Goal: Task Accomplishment & Management: Manage account settings

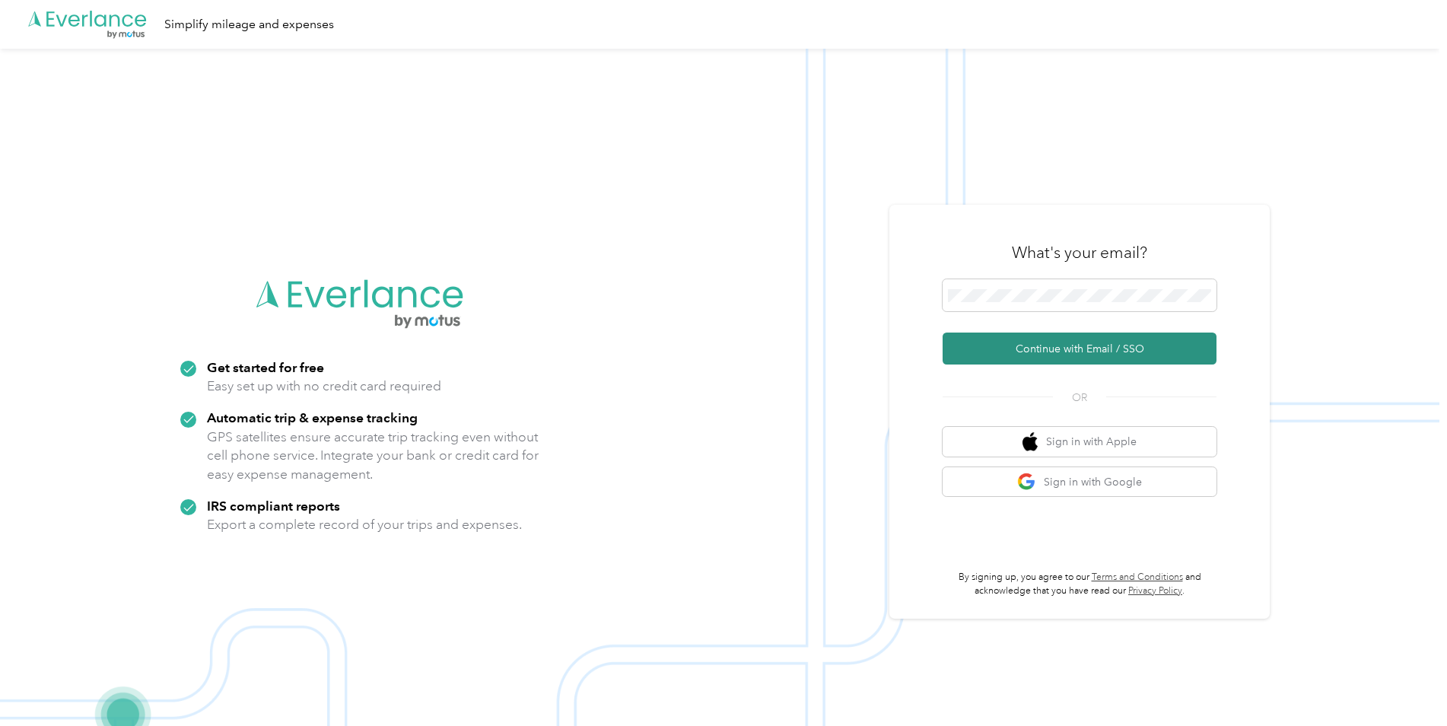
click at [1013, 341] on button "Continue with Email / SSO" at bounding box center [1080, 349] width 274 height 32
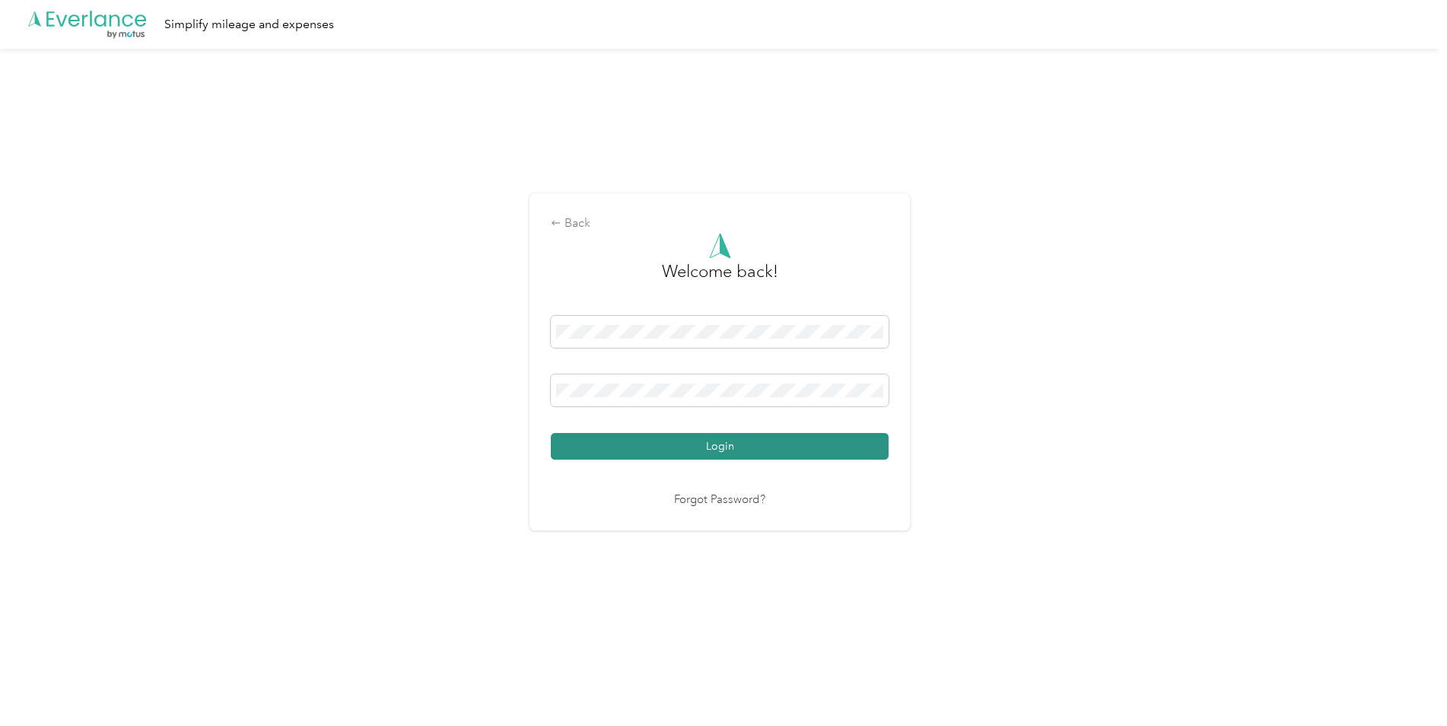
click at [694, 435] on button "Login" at bounding box center [720, 446] width 338 height 27
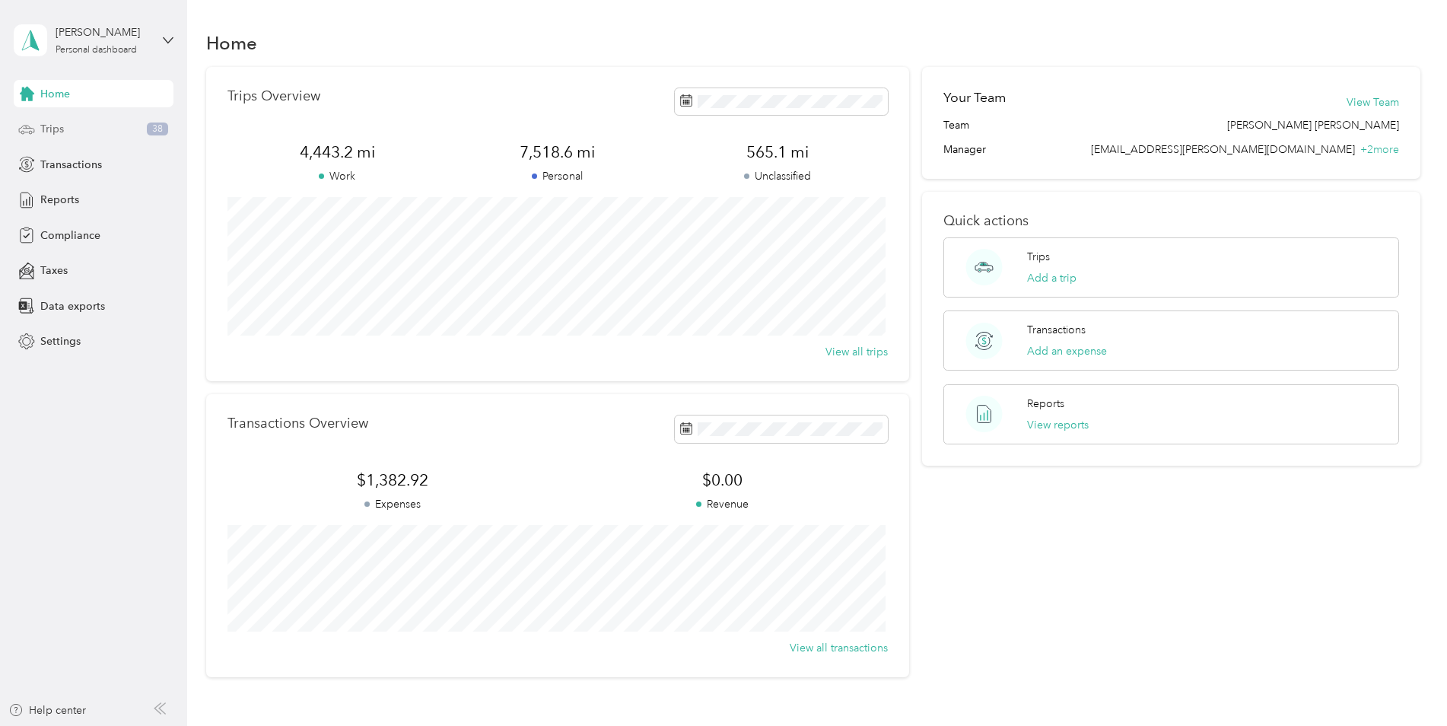
click at [36, 132] on div "Trips 38" at bounding box center [94, 129] width 160 height 27
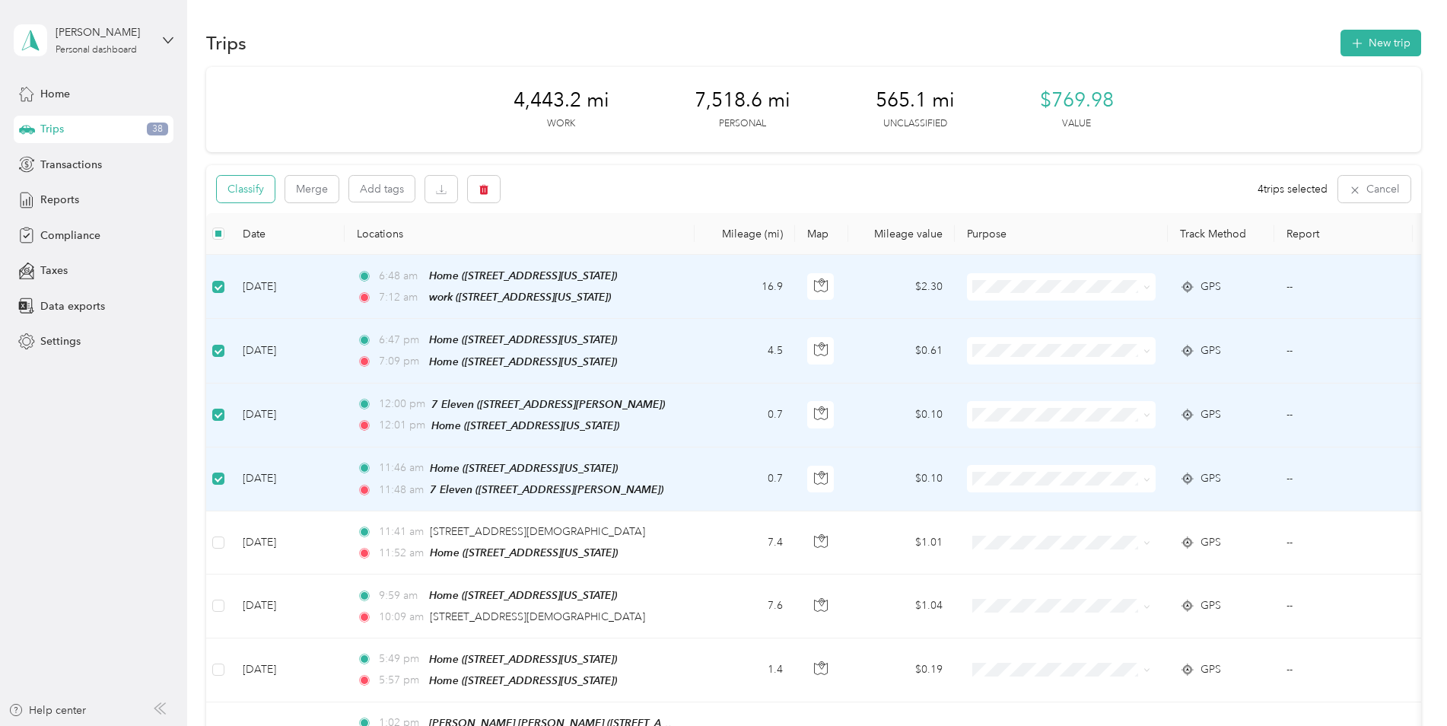
click at [238, 188] on button "Classify" at bounding box center [246, 189] width 58 height 27
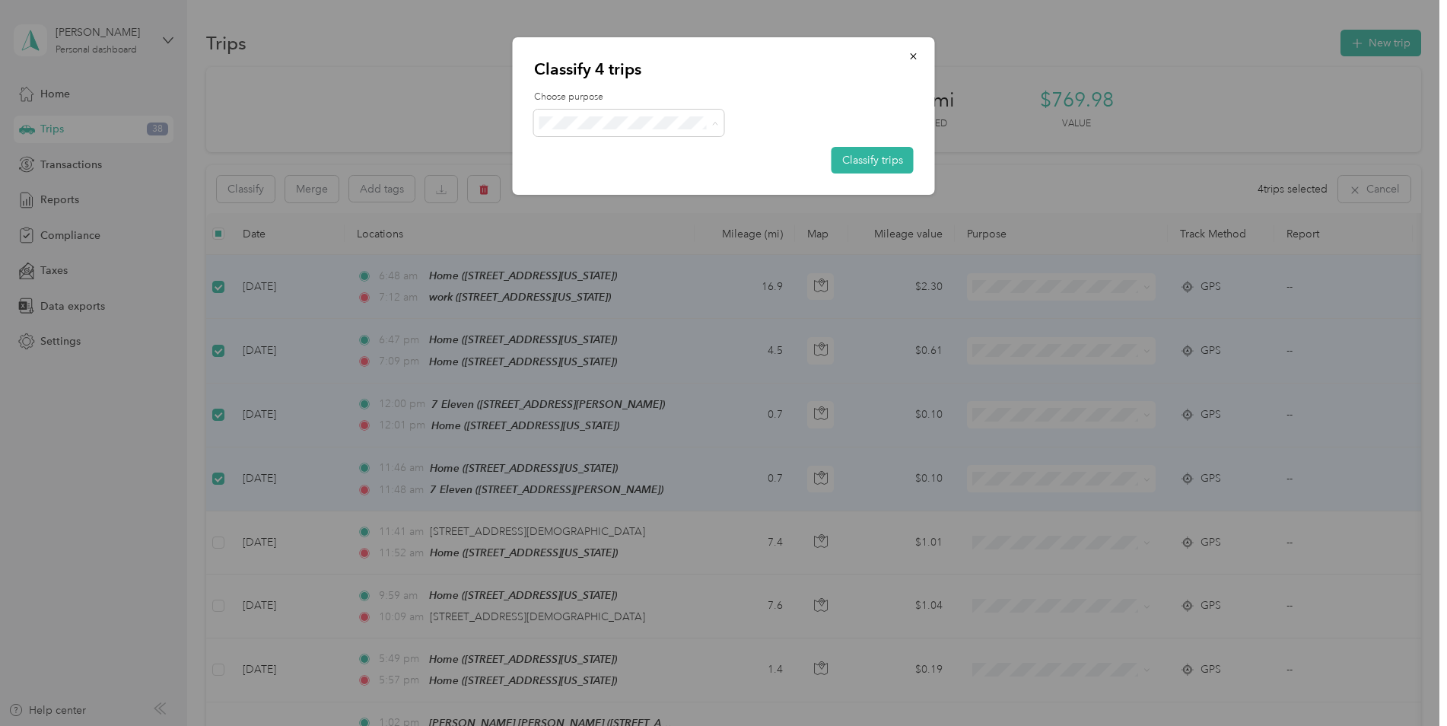
click at [581, 146] on span "[PERSON_NAME]" at bounding box center [643, 151] width 142 height 16
click at [878, 160] on button "Classify trips" at bounding box center [873, 160] width 82 height 27
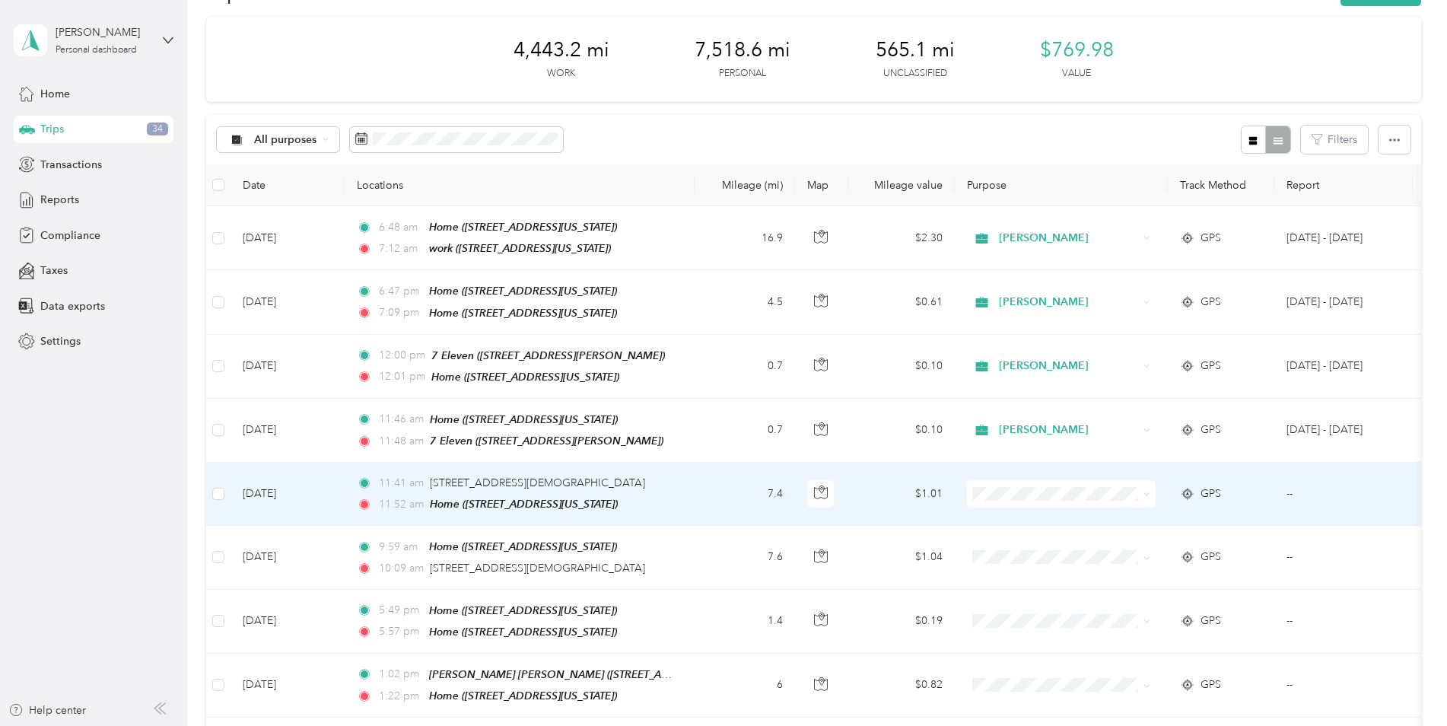
scroll to position [76, 0]
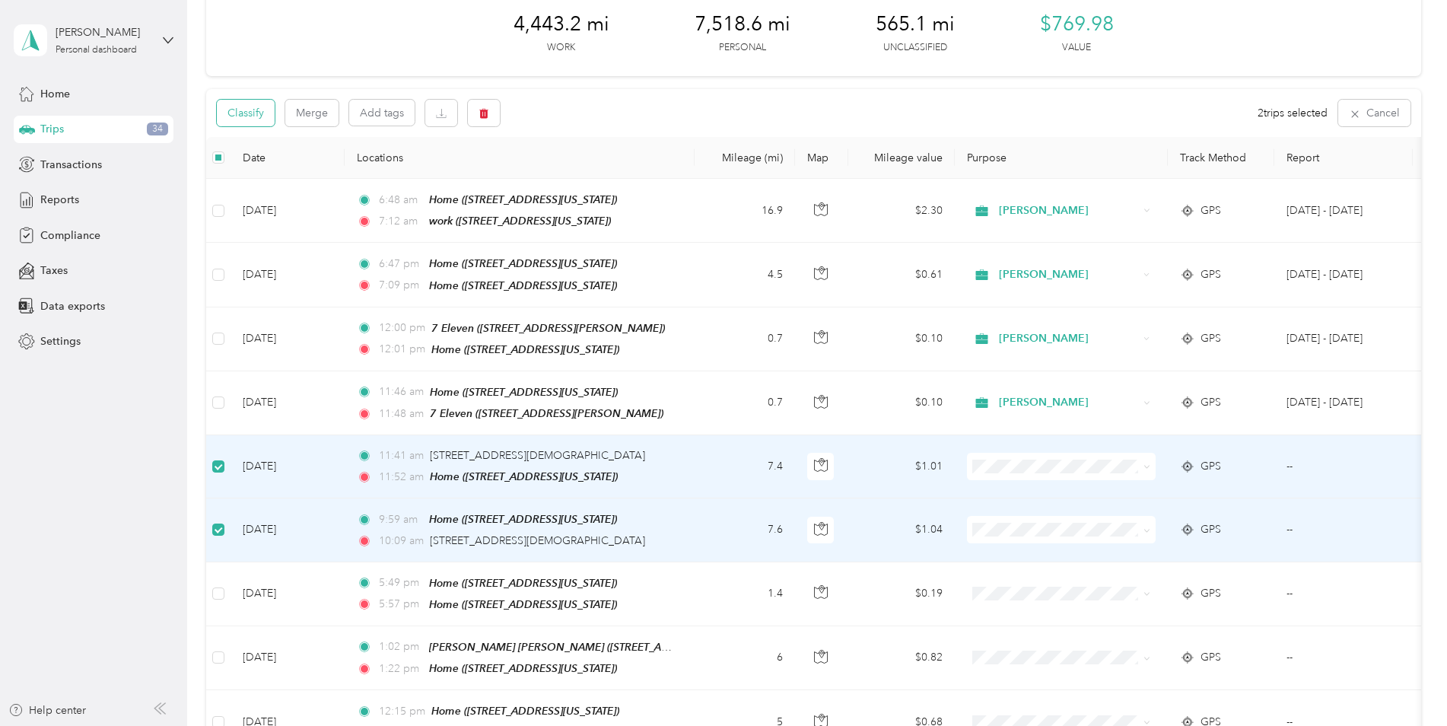
click at [253, 104] on button "Classify" at bounding box center [246, 113] width 58 height 27
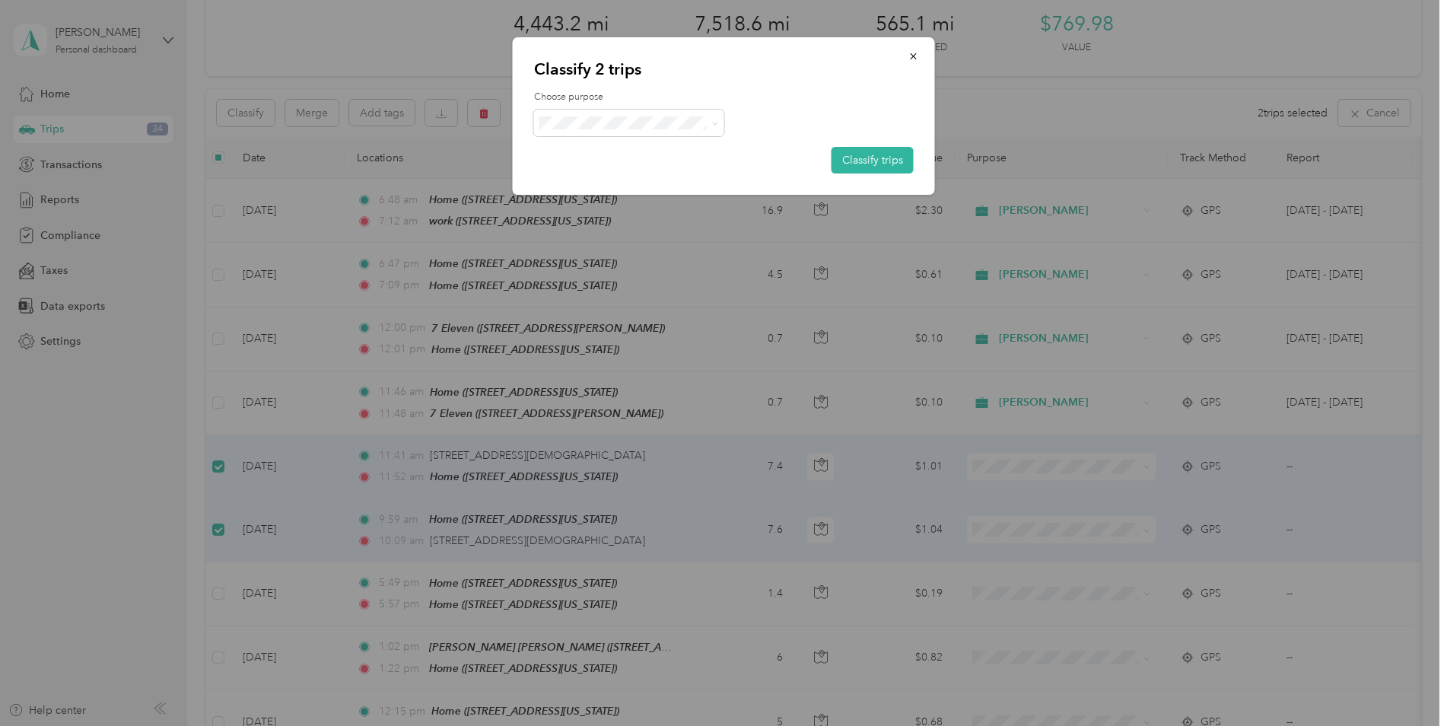
click at [616, 177] on span "Personal" at bounding box center [643, 171] width 142 height 16
click at [858, 161] on button "Classify trips" at bounding box center [873, 160] width 82 height 27
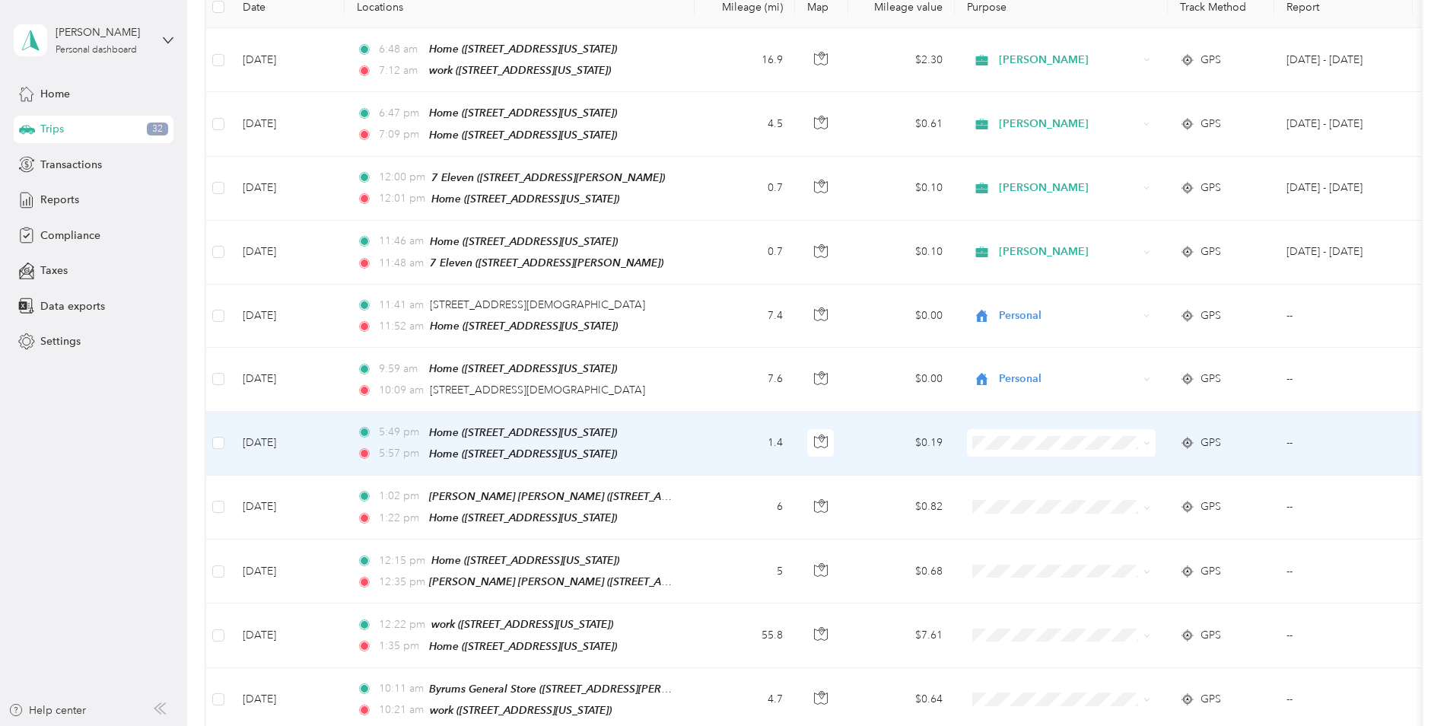
scroll to position [227, 0]
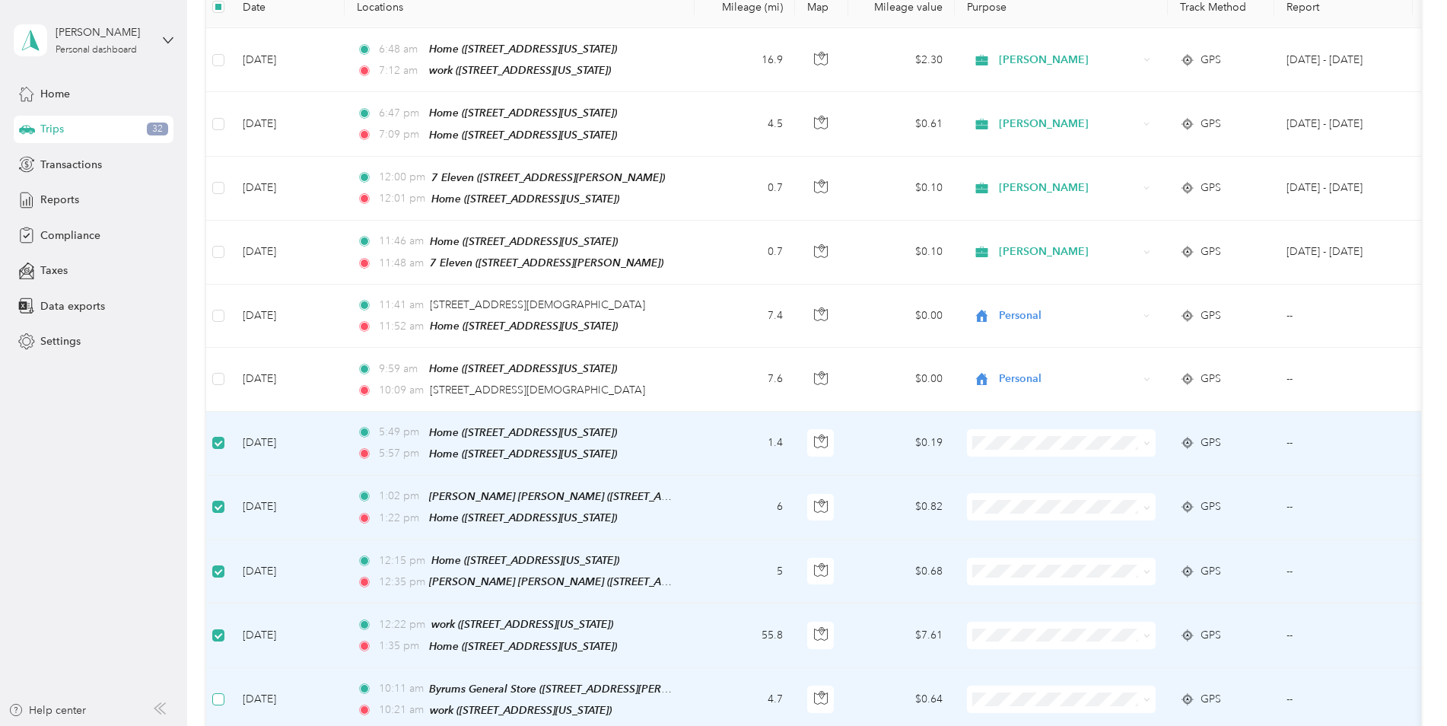
click at [222, 691] on label at bounding box center [218, 699] width 12 height 17
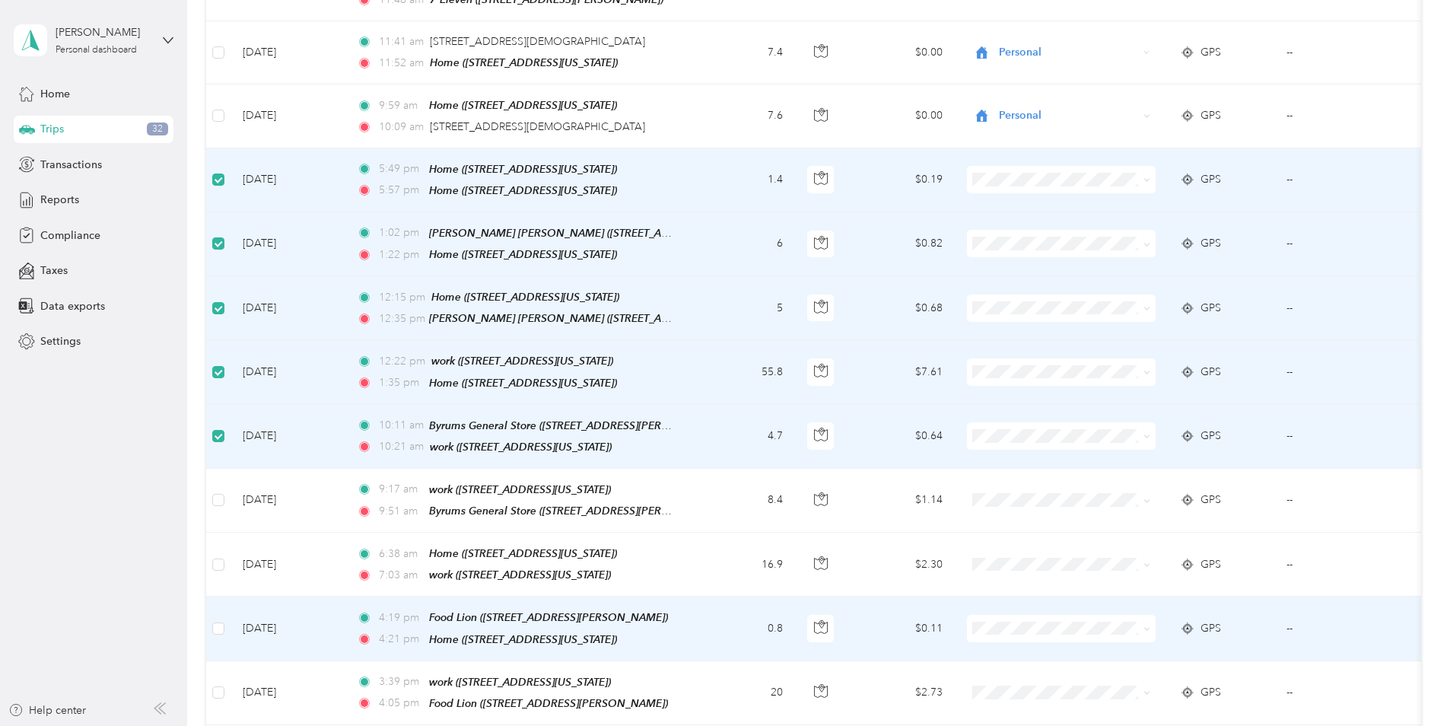
scroll to position [531, 0]
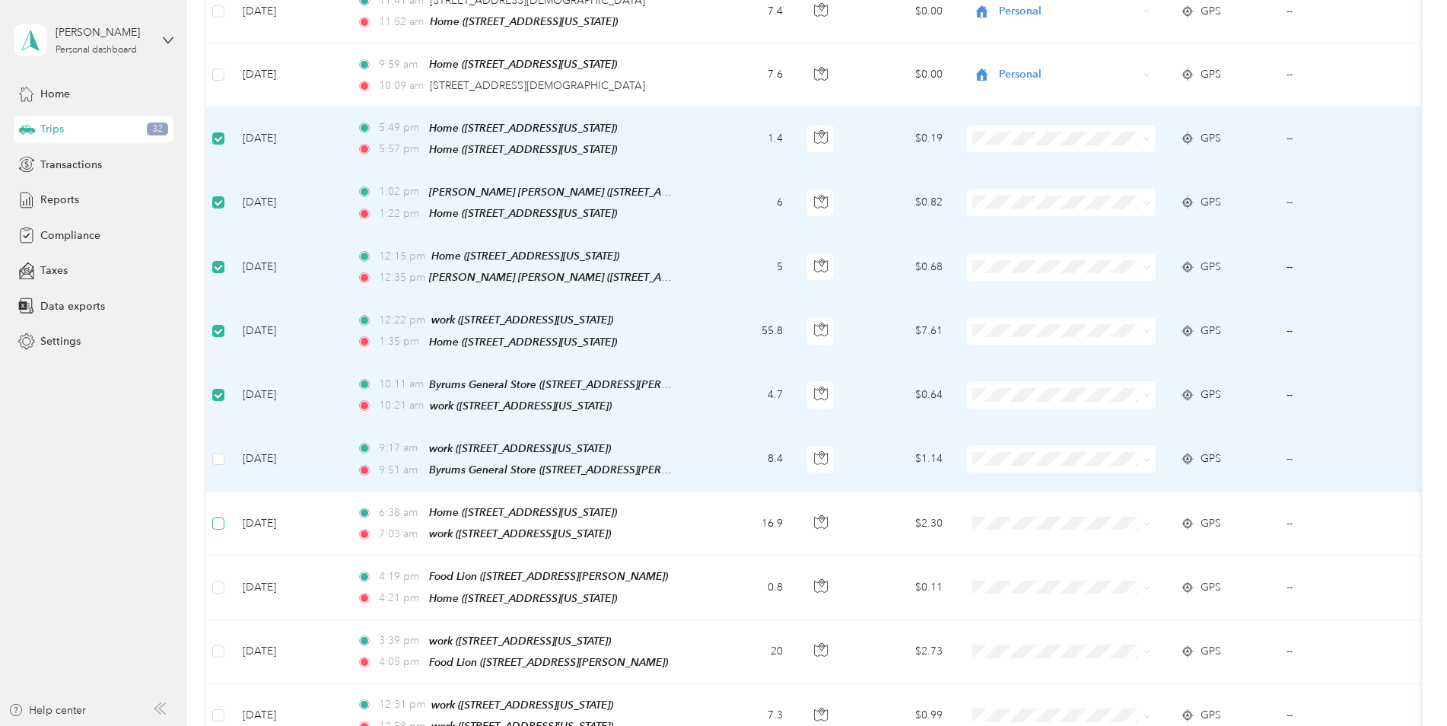
click at [217, 451] on label at bounding box center [218, 459] width 12 height 17
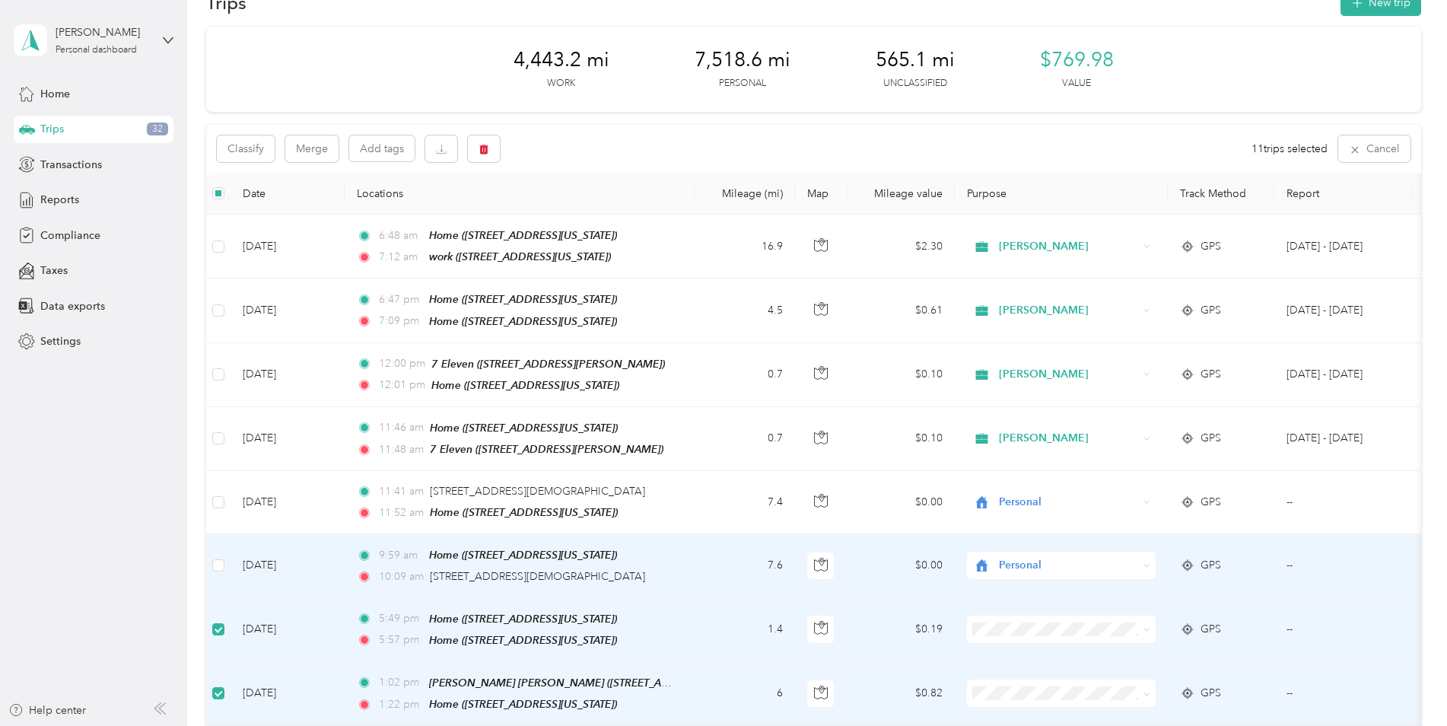
scroll to position [0, 0]
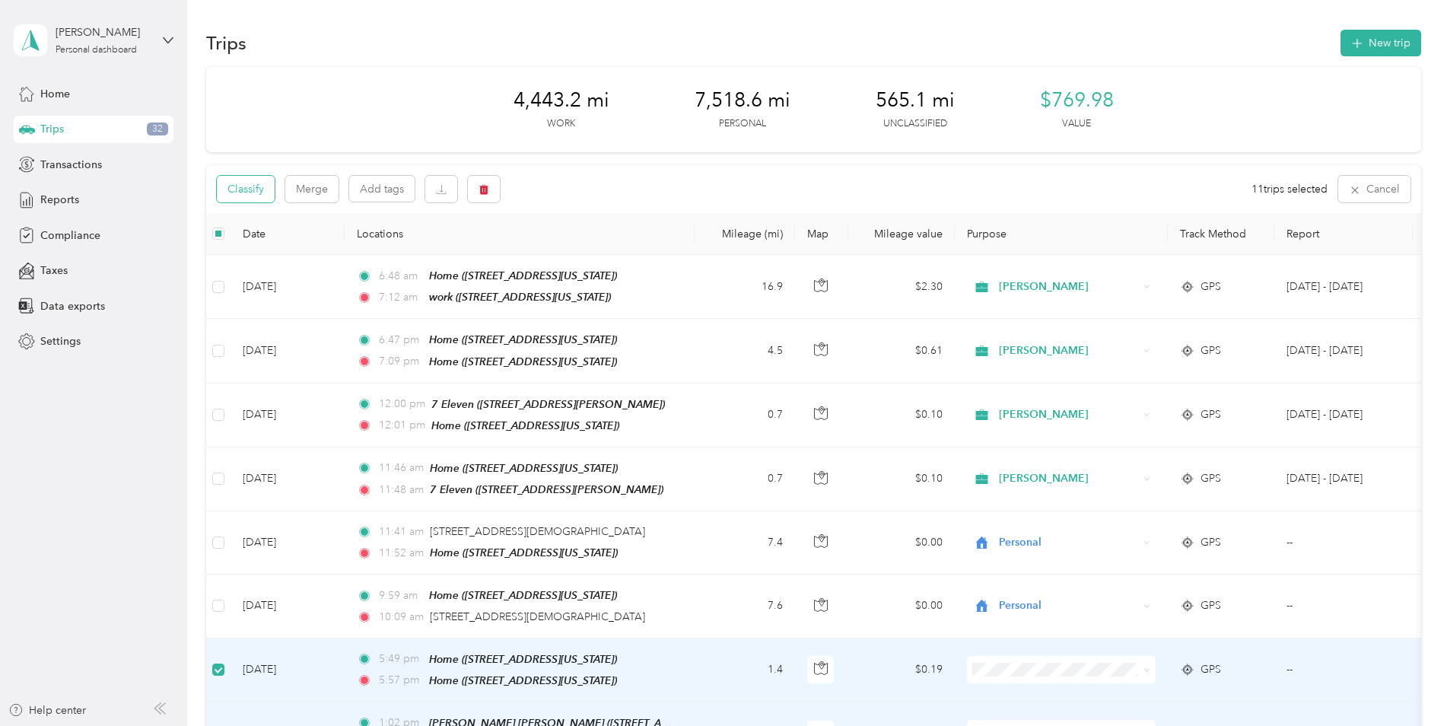
click at [247, 192] on button "Classify" at bounding box center [246, 189] width 58 height 27
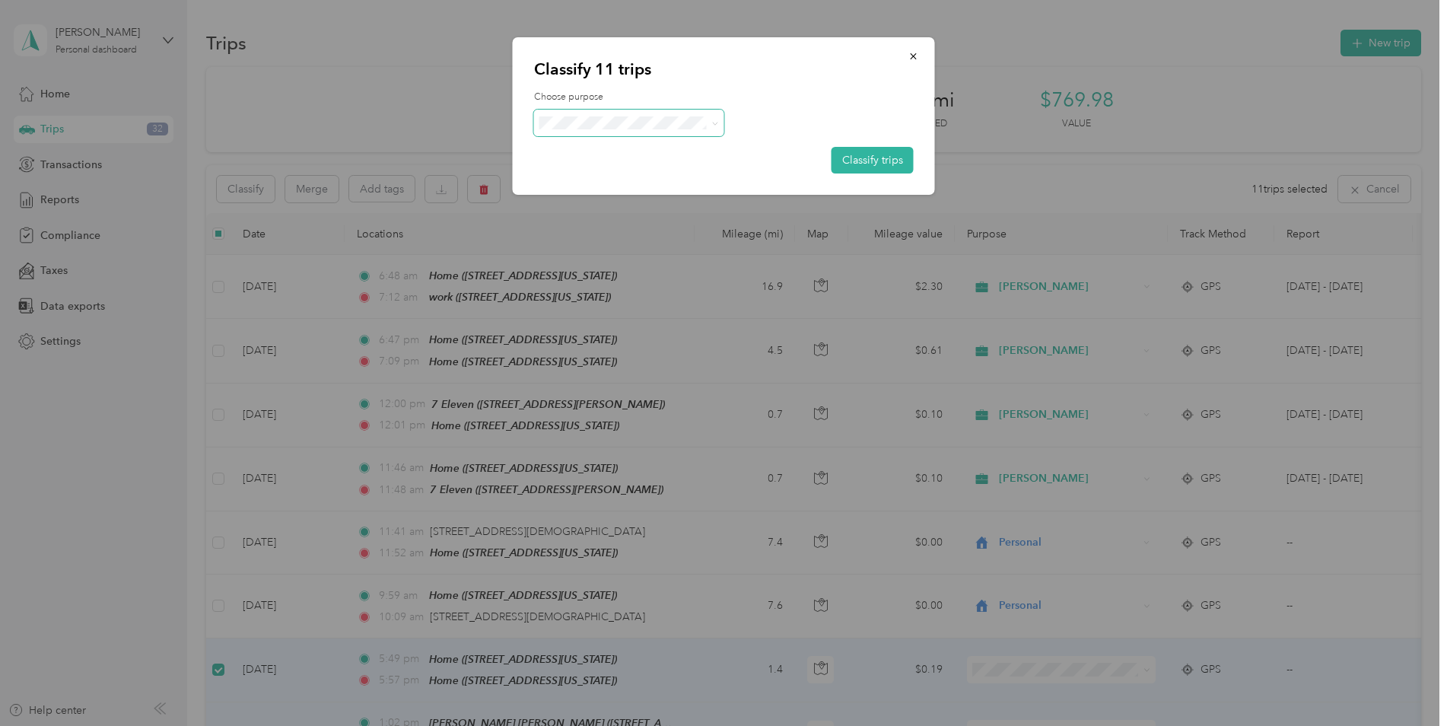
click at [660, 115] on span at bounding box center [629, 123] width 190 height 27
click at [709, 123] on span at bounding box center [712, 123] width 12 height 16
click at [607, 149] on span "[PERSON_NAME]" at bounding box center [643, 144] width 142 height 16
click at [887, 157] on button "Classify trips" at bounding box center [873, 160] width 82 height 27
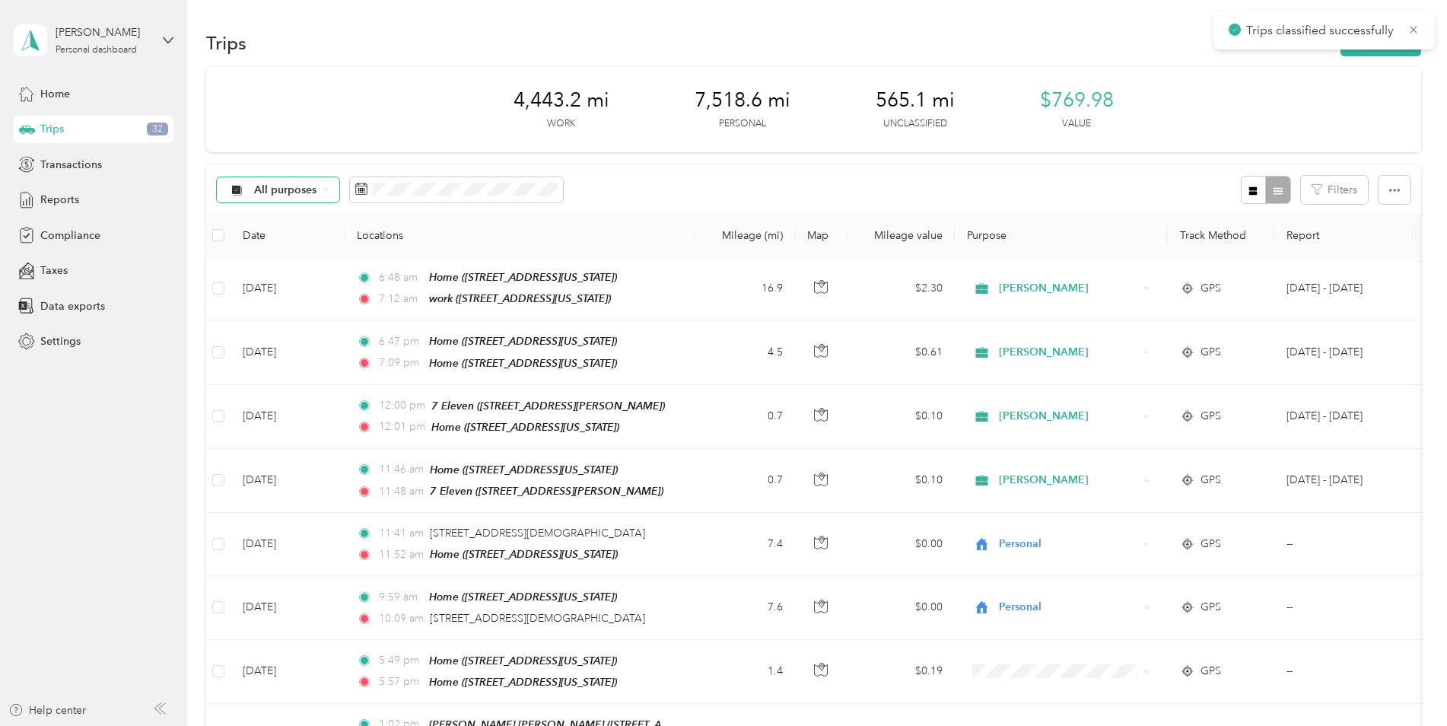
click at [280, 194] on span "All purposes" at bounding box center [285, 190] width 63 height 11
click at [279, 247] on li "Unclassified" at bounding box center [286, 240] width 139 height 27
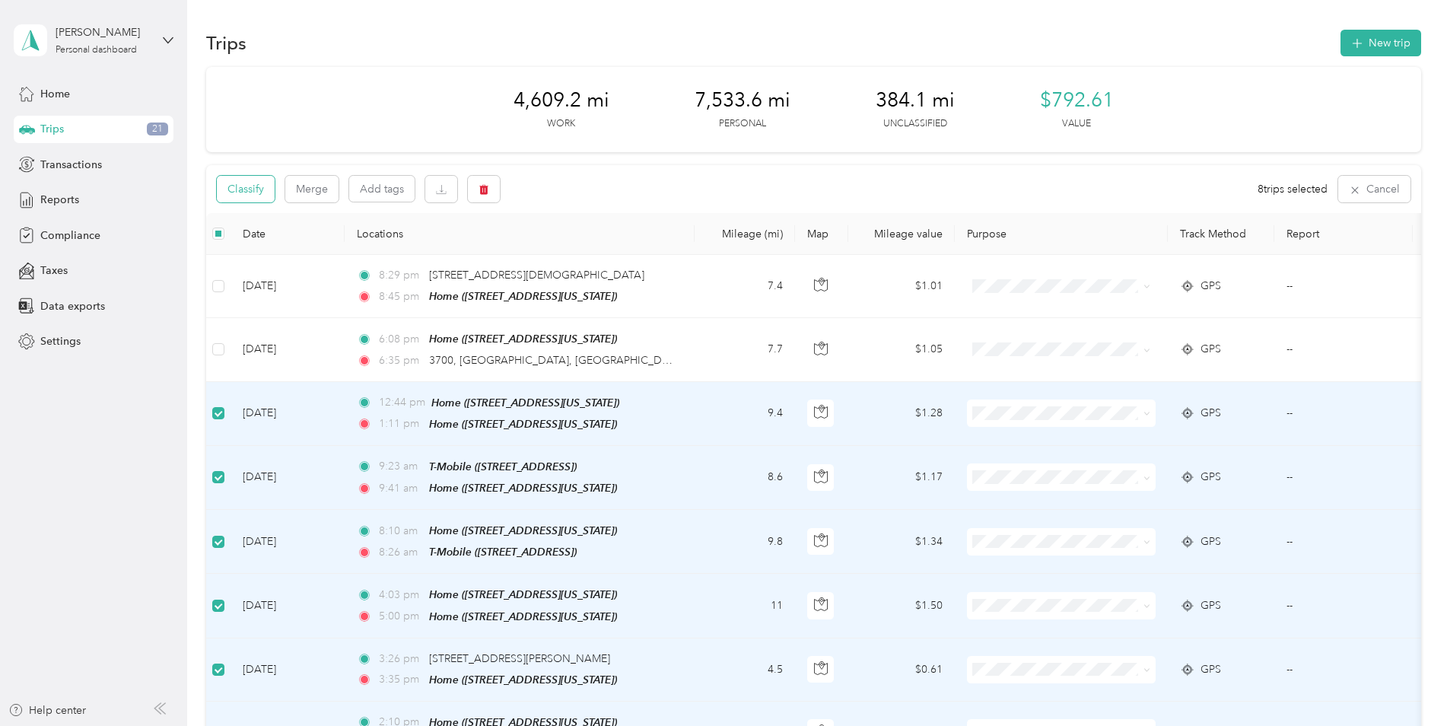
click at [255, 192] on button "Classify" at bounding box center [246, 189] width 58 height 27
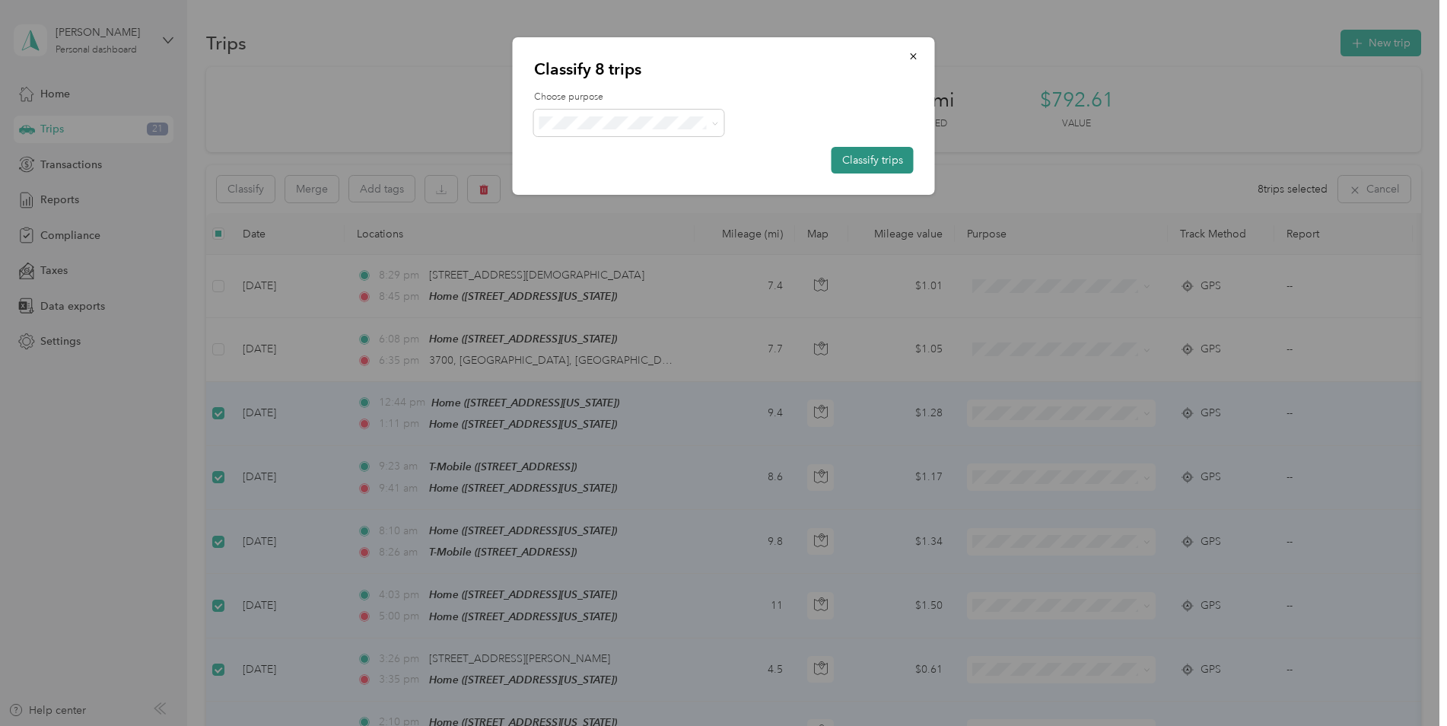
click at [864, 160] on button "Classify trips" at bounding box center [873, 160] width 82 height 27
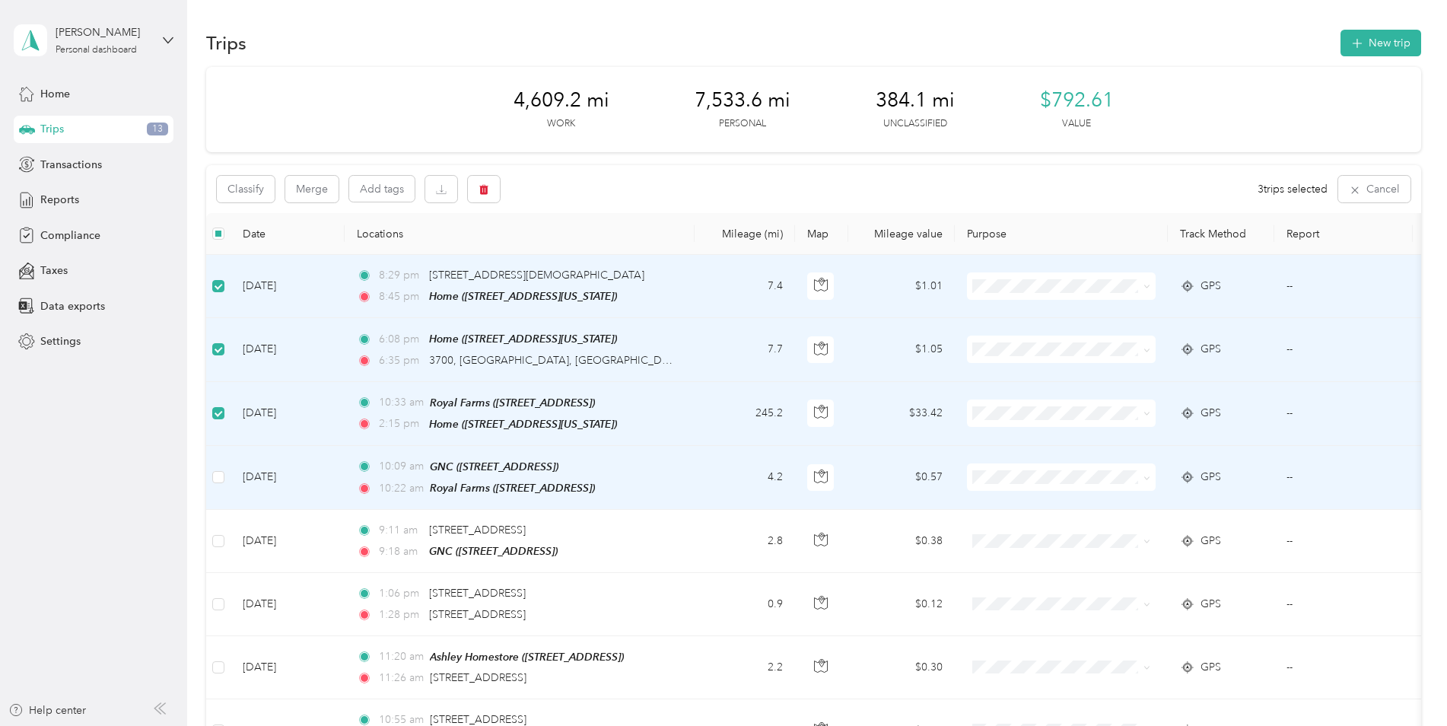
click at [218, 480] on label at bounding box center [218, 477] width 12 height 17
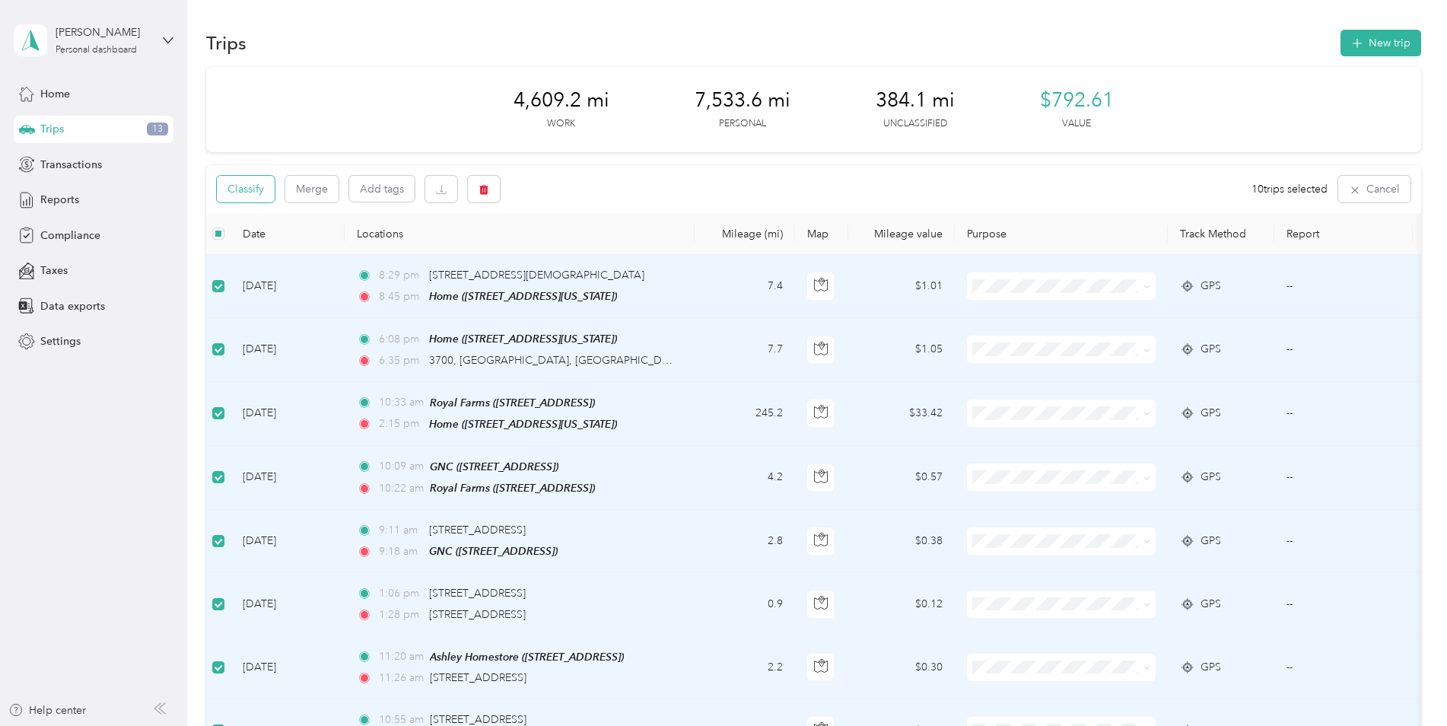
click at [263, 180] on button "Classify" at bounding box center [246, 189] width 58 height 27
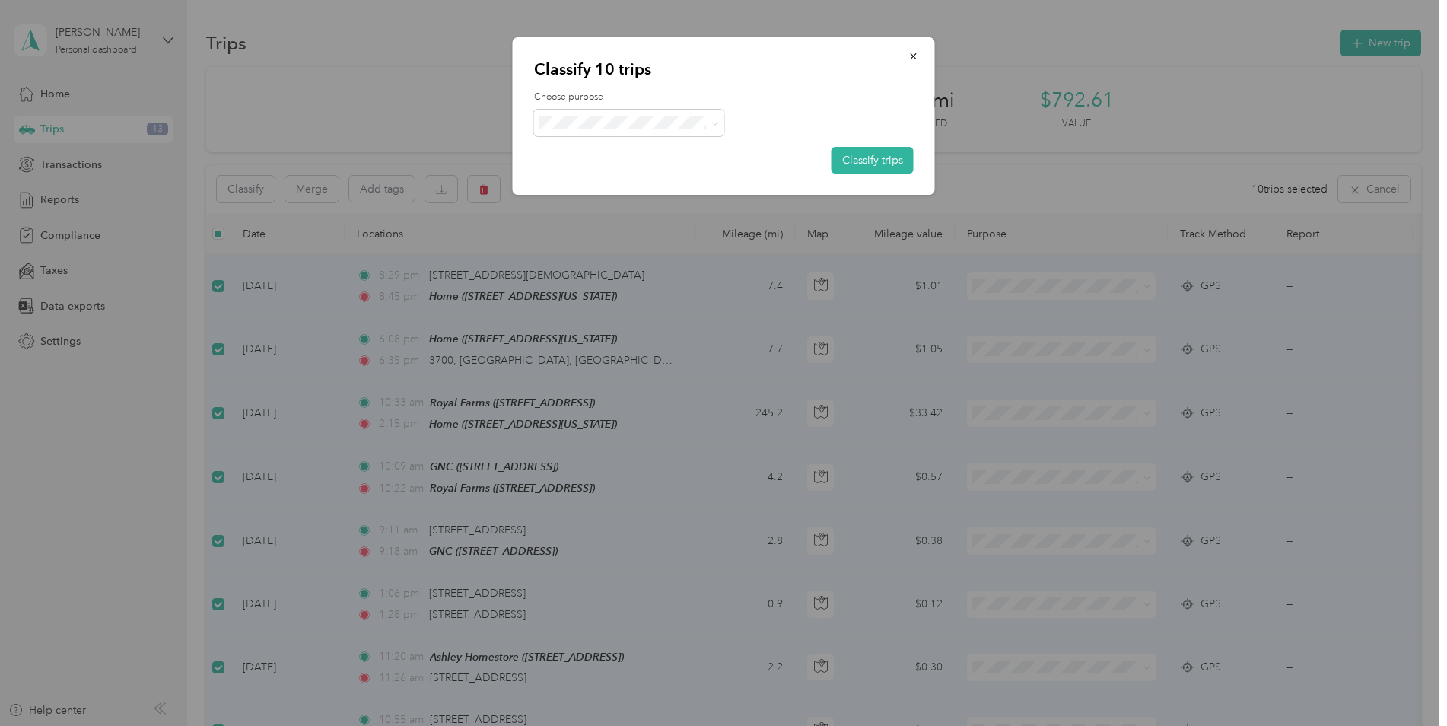
click at [595, 177] on li "Personal" at bounding box center [629, 177] width 190 height 27
click at [868, 158] on button "Classify trips" at bounding box center [873, 160] width 82 height 27
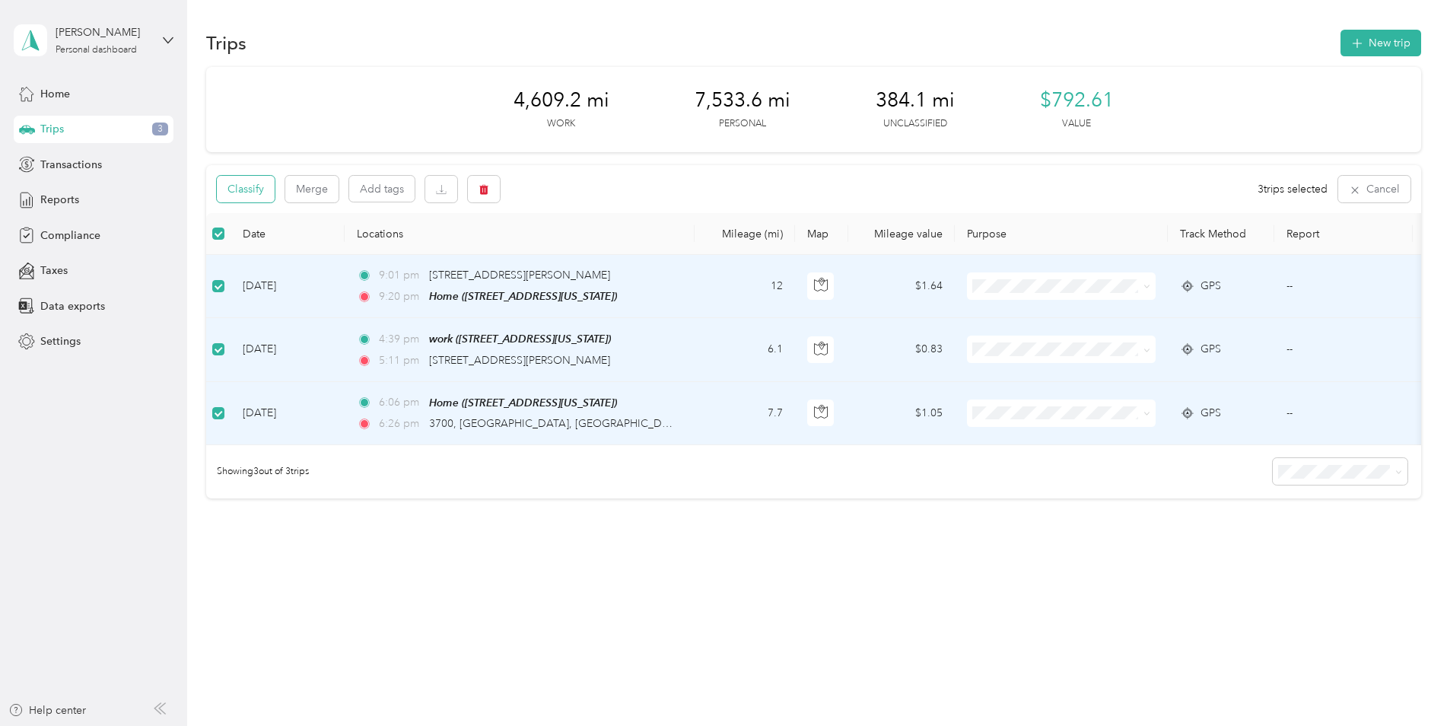
click at [256, 189] on button "Classify" at bounding box center [246, 189] width 58 height 27
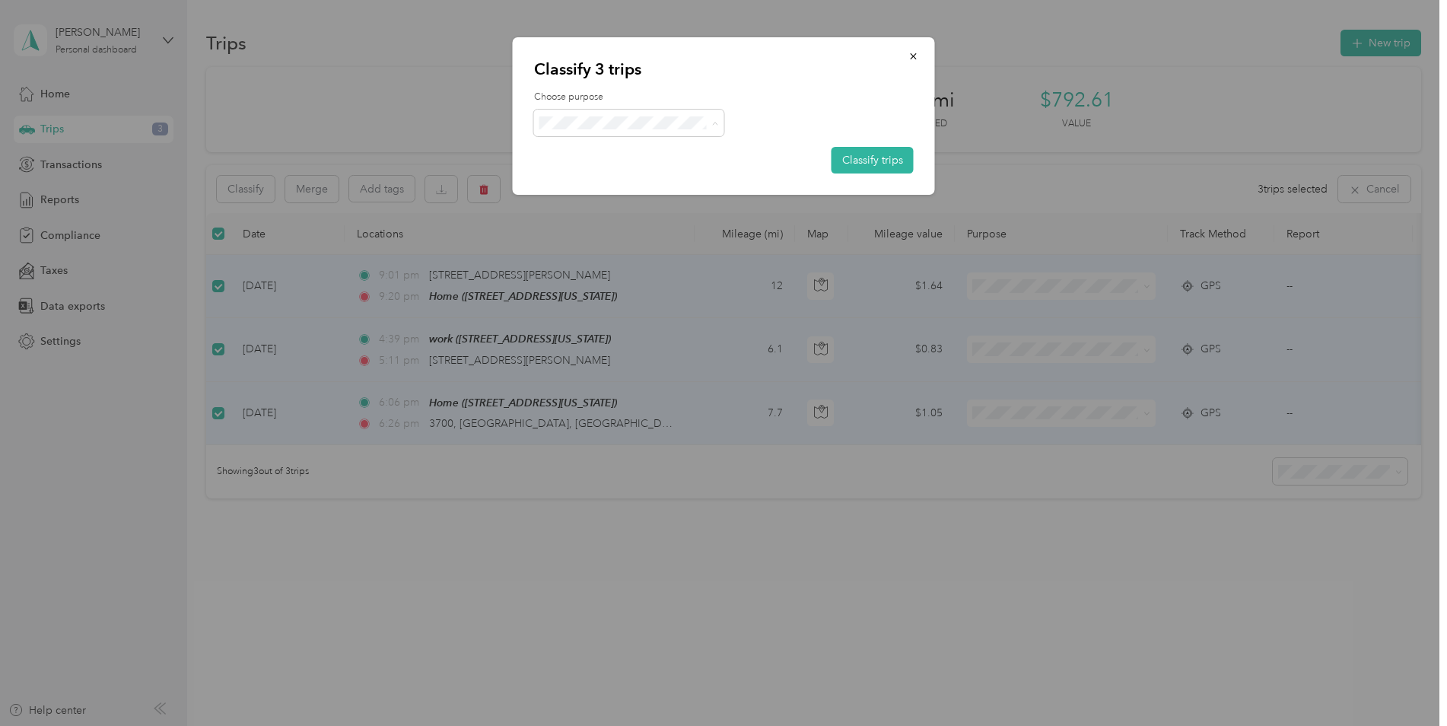
click at [585, 151] on li "[PERSON_NAME]" at bounding box center [629, 151] width 190 height 27
click at [224, 285] on div at bounding box center [723, 363] width 1447 height 726
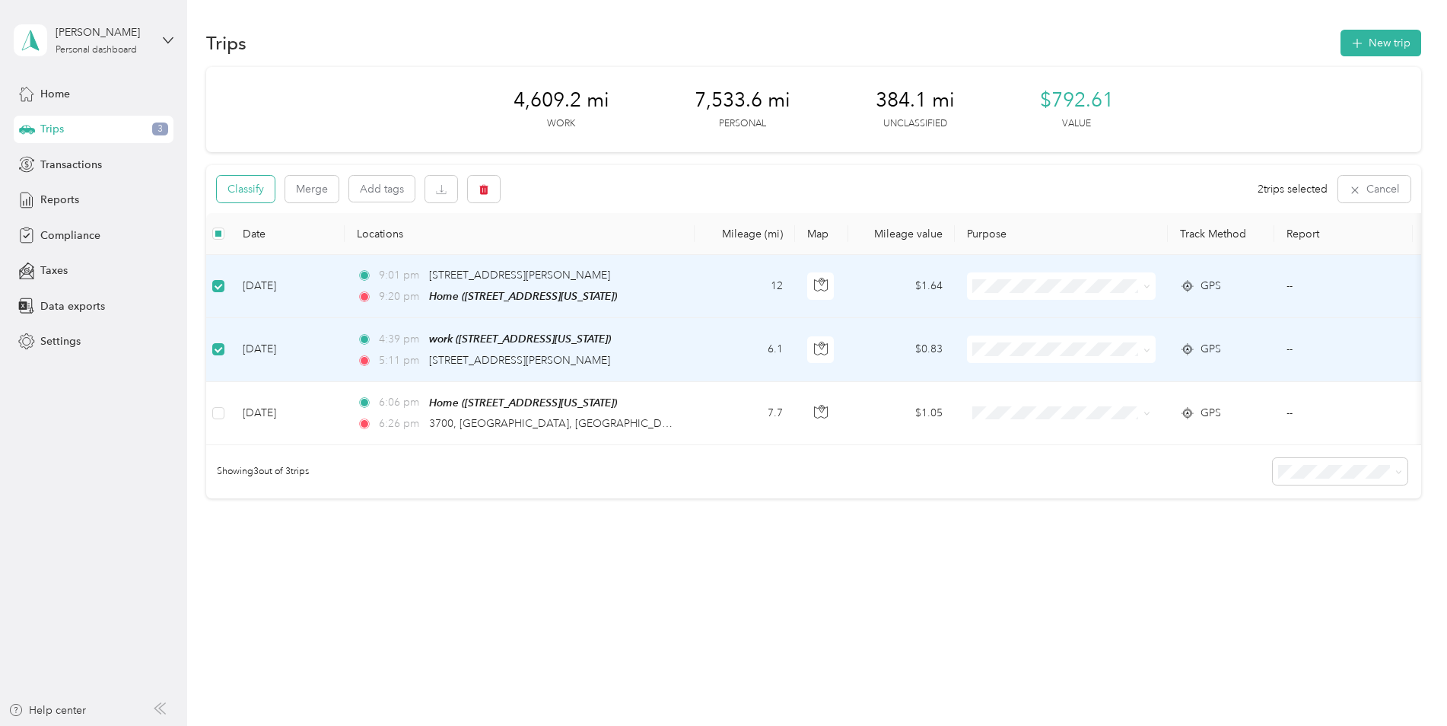
click at [251, 184] on button "Classify" at bounding box center [246, 189] width 58 height 27
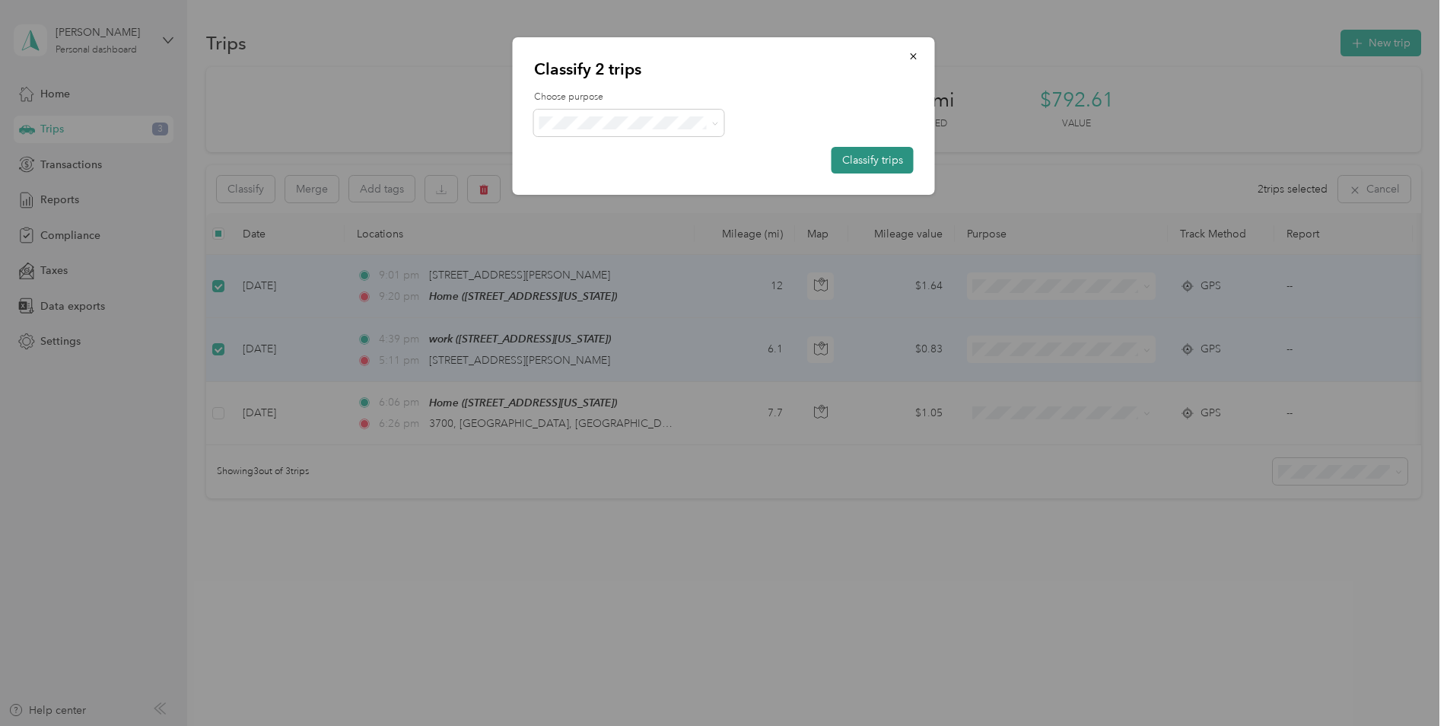
click at [866, 149] on button "Classify trips" at bounding box center [873, 160] width 82 height 27
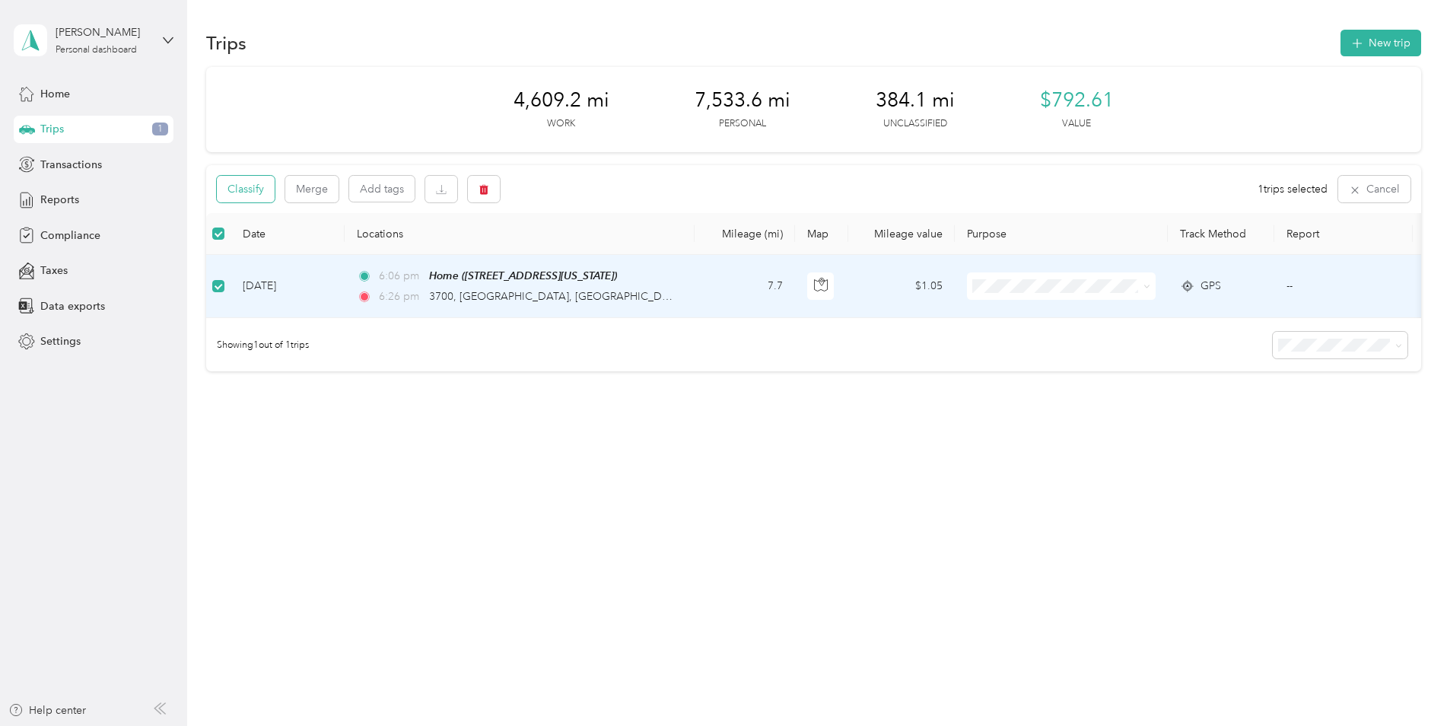
click at [238, 180] on button "Classify" at bounding box center [246, 189] width 58 height 27
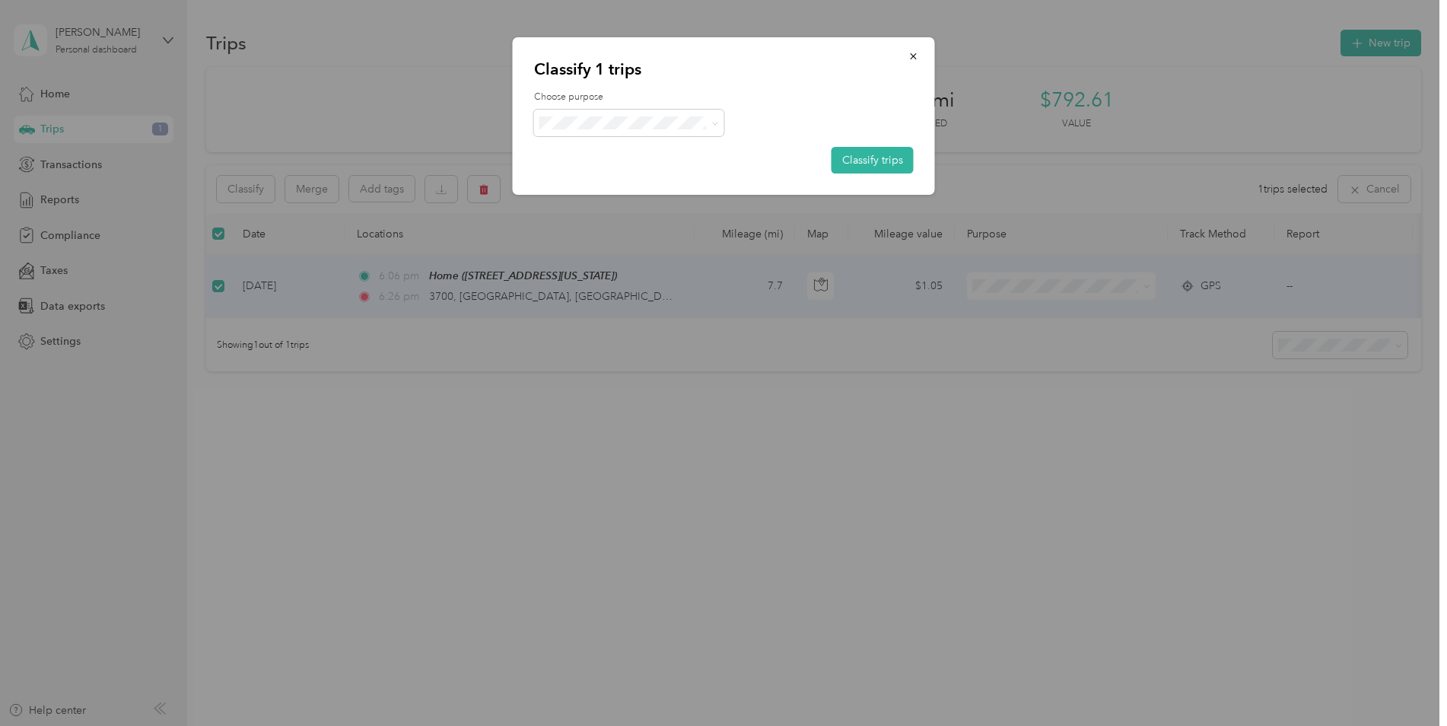
click at [626, 178] on li "Personal" at bounding box center [629, 173] width 190 height 27
click at [858, 160] on button "Classify trips" at bounding box center [873, 160] width 82 height 27
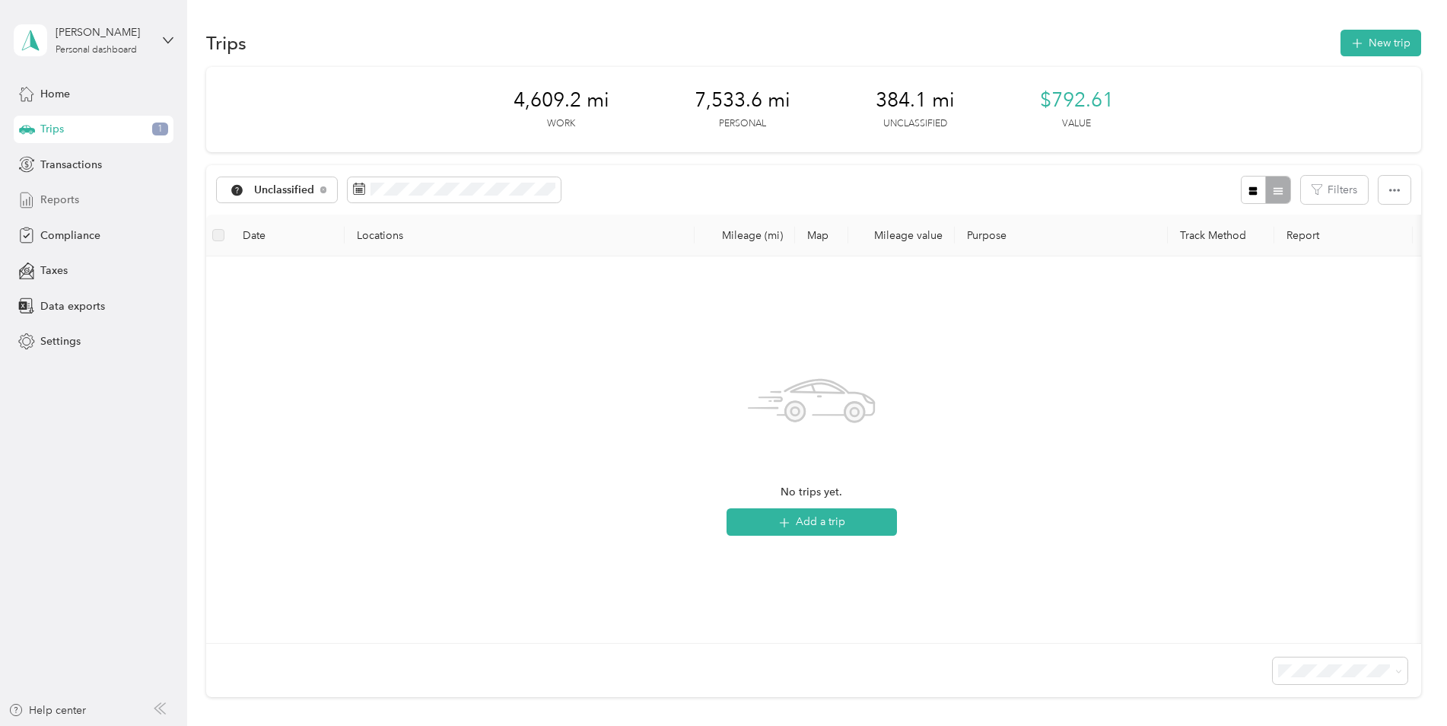
click at [60, 196] on span "Reports" at bounding box center [59, 200] width 39 height 16
